Goal: Transaction & Acquisition: Purchase product/service

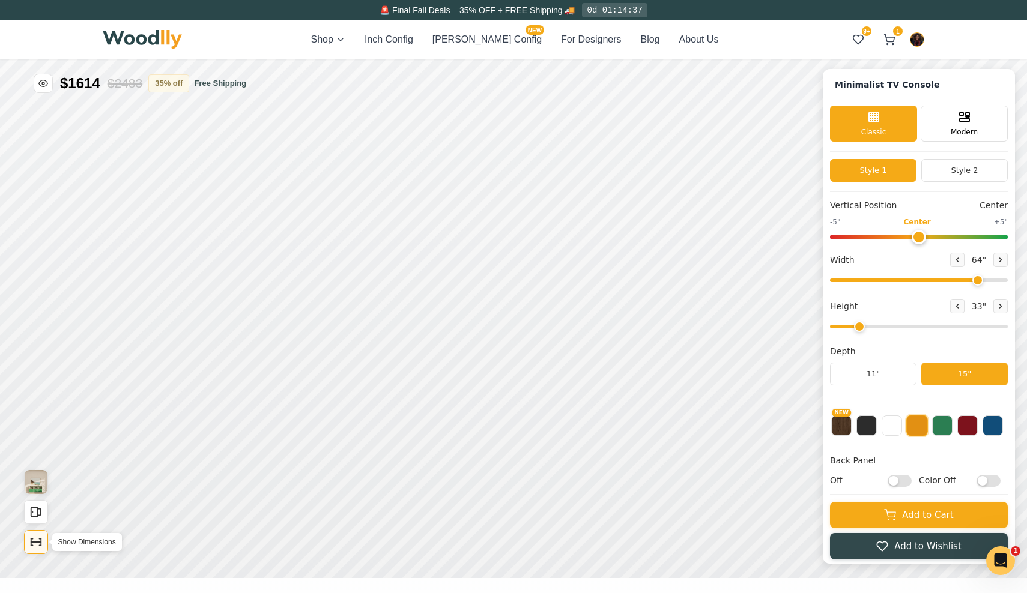
click at [42, 540] on icon "Show Dimensions" at bounding box center [35, 542] width 13 height 13
click at [36, 545] on icon "Show Dimensions" at bounding box center [35, 542] width 13 height 13
click at [35, 511] on icon "Open All Doors and Drawers" at bounding box center [35, 512] width 13 height 13
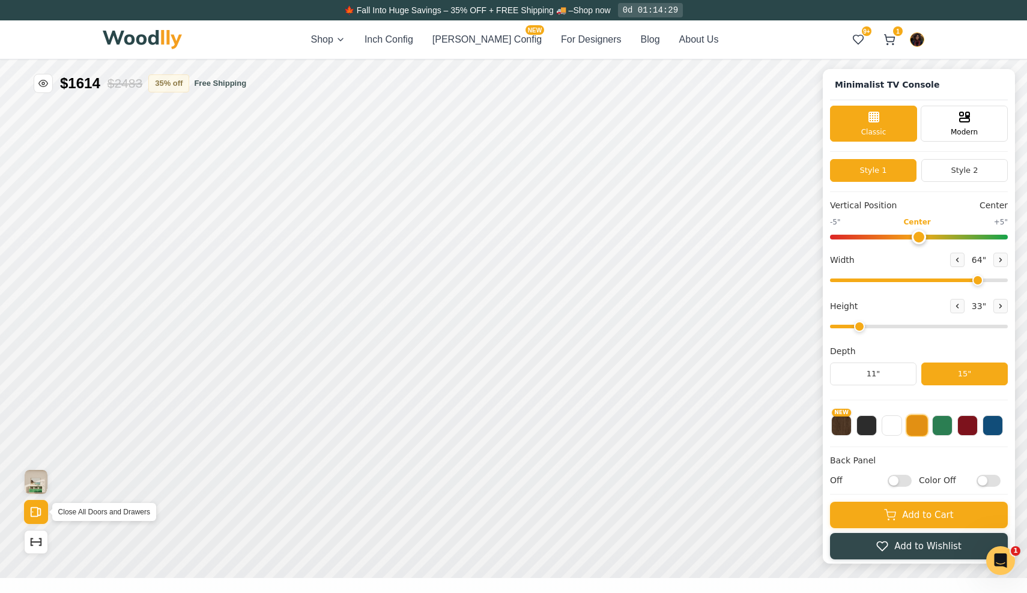
click at [35, 511] on icon "Open All Doors and Drawers" at bounding box center [35, 512] width 13 height 13
click at [842, 428] on button "NEW" at bounding box center [841, 424] width 20 height 20
click at [865, 428] on button at bounding box center [866, 424] width 20 height 20
click at [892, 427] on button at bounding box center [891, 424] width 20 height 20
click at [917, 425] on button at bounding box center [917, 424] width 20 height 20
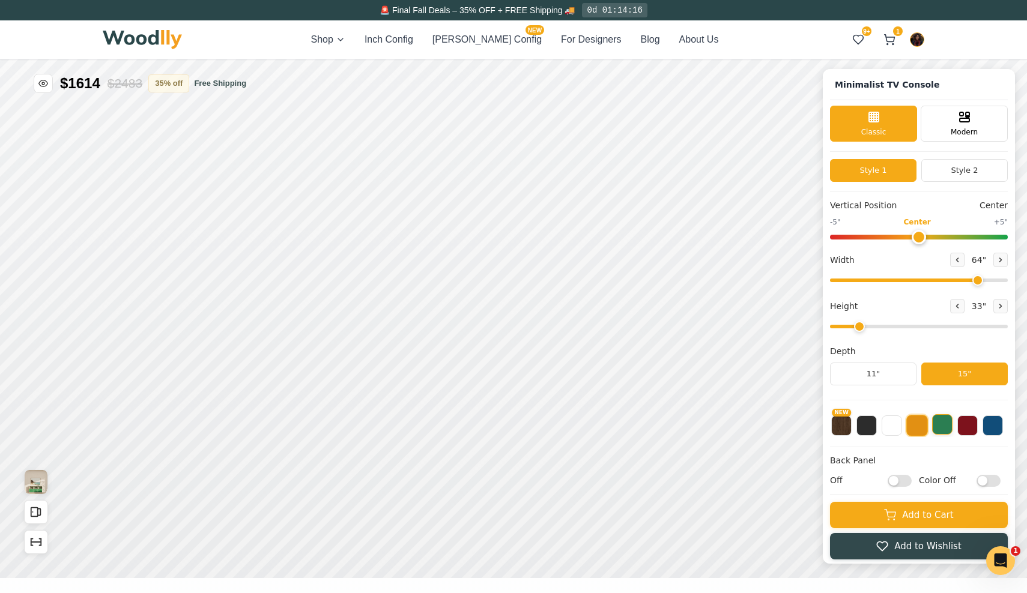
click at [941, 429] on button at bounding box center [942, 424] width 20 height 20
click at [963, 429] on button at bounding box center [967, 424] width 20 height 20
click at [999, 422] on button at bounding box center [992, 424] width 20 height 20
click at [46, 79] on icon "Toggle price visibility" at bounding box center [43, 84] width 10 height 10
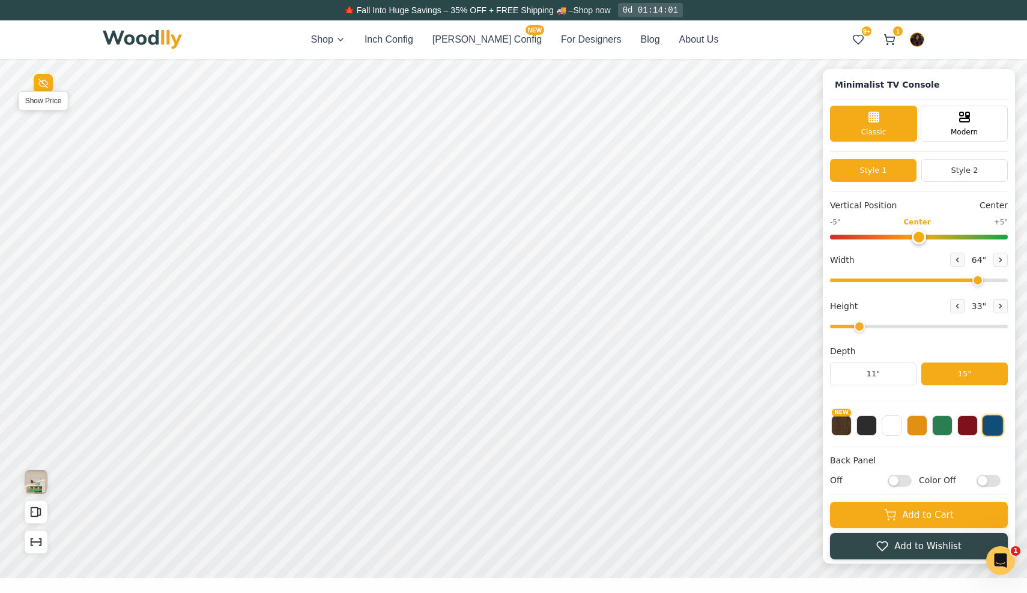
click at [46, 79] on icon "Toggle price visibility" at bounding box center [43, 84] width 10 height 10
click at [217, 81] on span "Free Shipping" at bounding box center [220, 83] width 52 height 12
